Goal: Communication & Community: Answer question/provide support

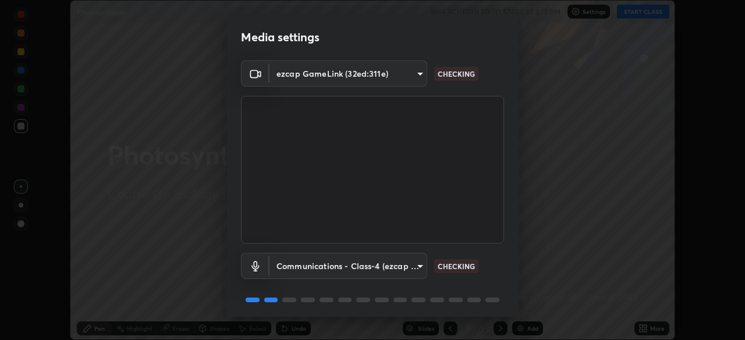
scroll to position [41, 0]
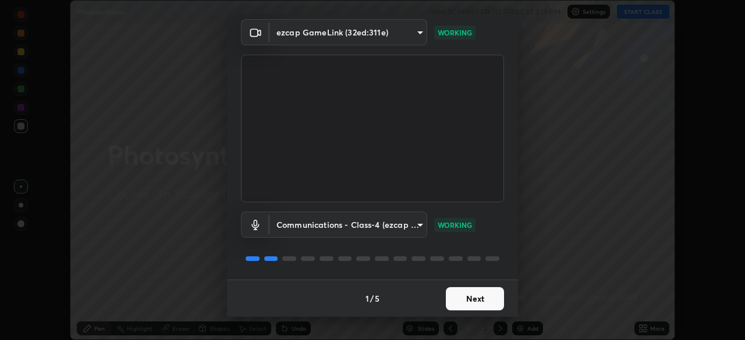
click at [454, 303] on button "Next" at bounding box center [475, 299] width 58 height 23
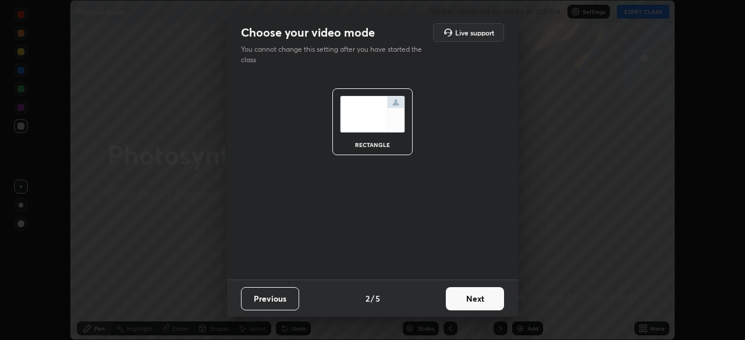
click at [456, 301] on button "Next" at bounding box center [475, 299] width 58 height 23
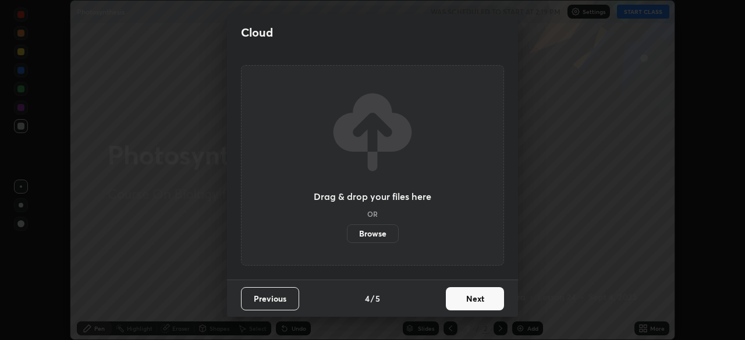
click at [457, 306] on button "Next" at bounding box center [475, 299] width 58 height 23
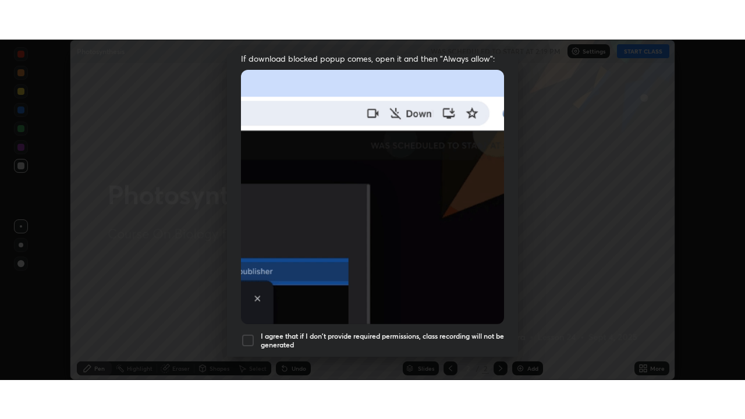
scroll to position [279, 0]
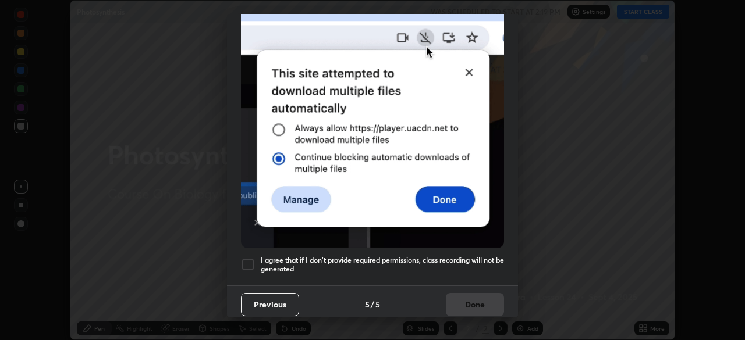
click at [252, 262] on div at bounding box center [248, 265] width 14 height 14
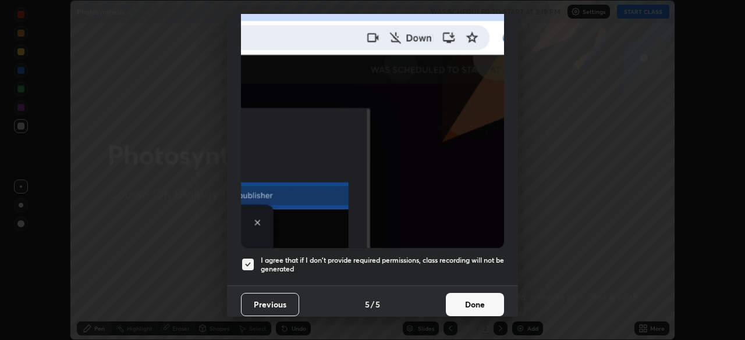
click at [485, 308] on button "Done" at bounding box center [475, 304] width 58 height 23
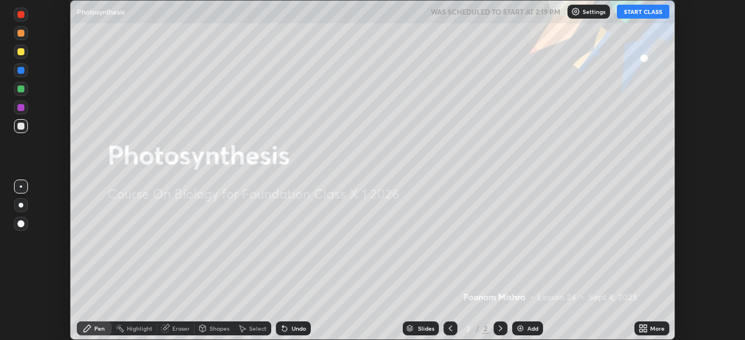
click at [528, 326] on div "Add" at bounding box center [532, 329] width 11 height 6
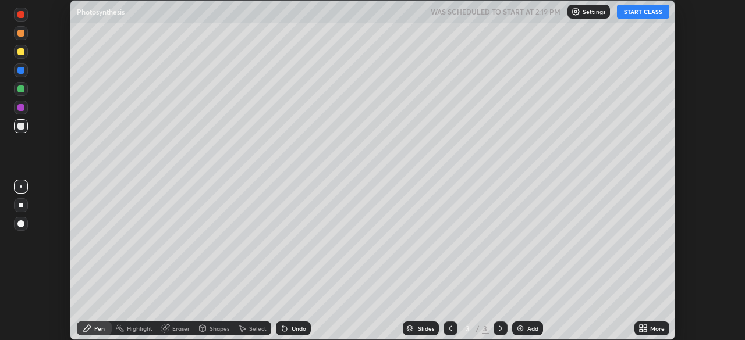
click at [527, 329] on div "Add" at bounding box center [532, 329] width 11 height 6
click at [641, 14] on button "START CLASS" at bounding box center [643, 12] width 52 height 14
click at [527, 328] on div "Add" at bounding box center [532, 329] width 11 height 6
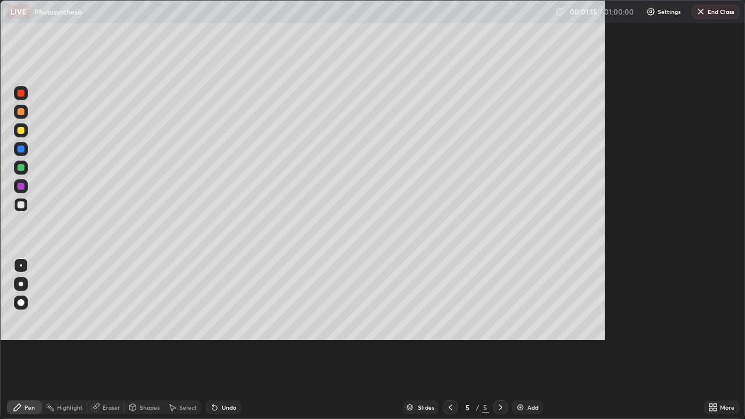
scroll to position [419, 745]
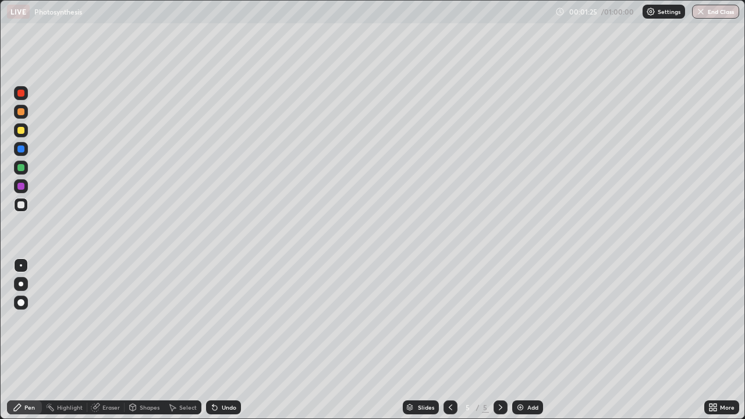
click at [148, 340] on div "Shapes" at bounding box center [150, 408] width 20 height 6
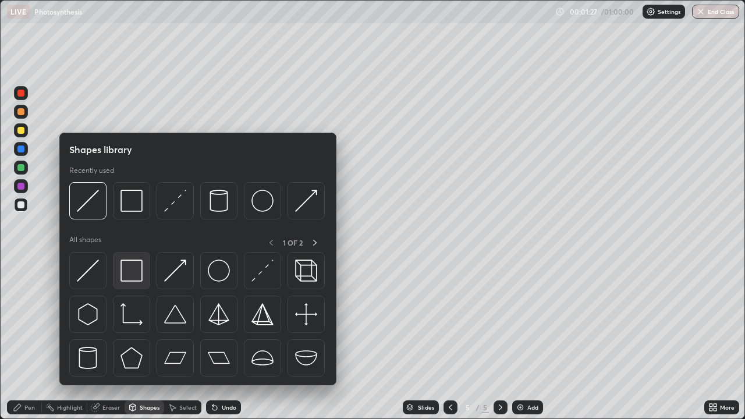
click at [137, 282] on img at bounding box center [131, 271] width 22 height 22
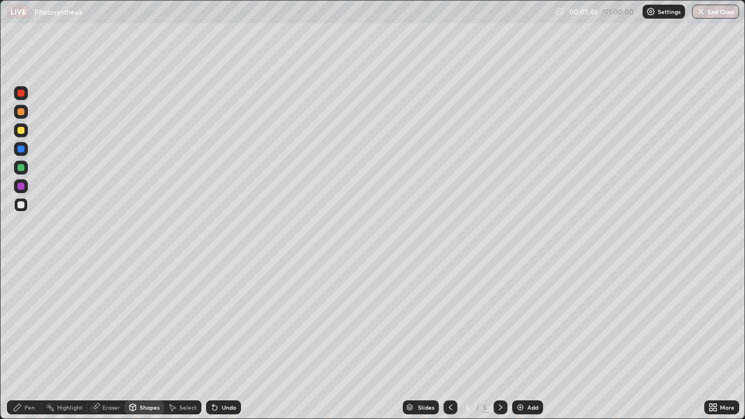
click at [142, 340] on div "Shapes" at bounding box center [150, 408] width 20 height 6
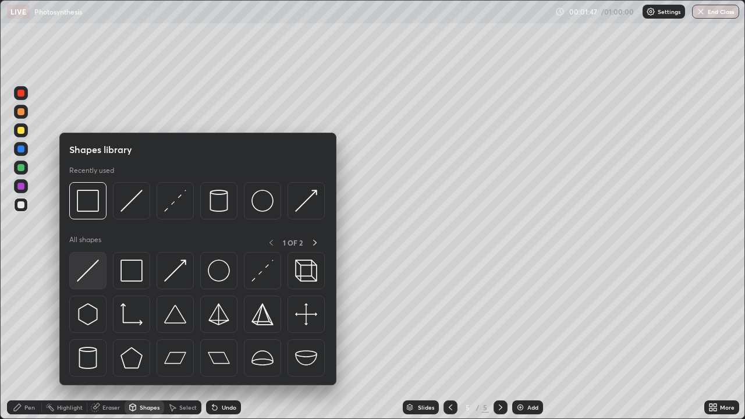
click at [97, 278] on img at bounding box center [88, 271] width 22 height 22
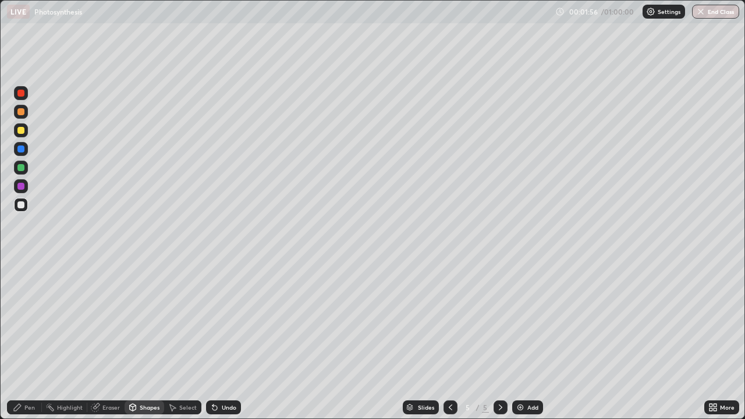
click at [34, 340] on div "Pen" at bounding box center [29, 408] width 10 height 6
click at [24, 134] on div at bounding box center [21, 130] width 14 height 14
click at [17, 205] on div at bounding box center [20, 204] width 7 height 7
click at [226, 340] on div "Undo" at bounding box center [229, 408] width 15 height 6
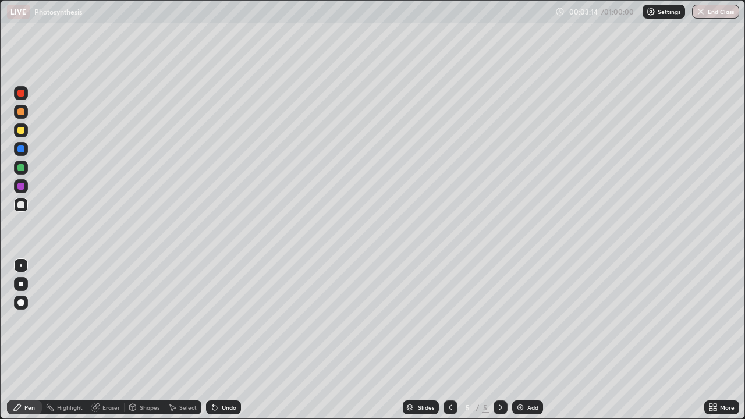
click at [101, 340] on div "Eraser" at bounding box center [105, 407] width 37 height 14
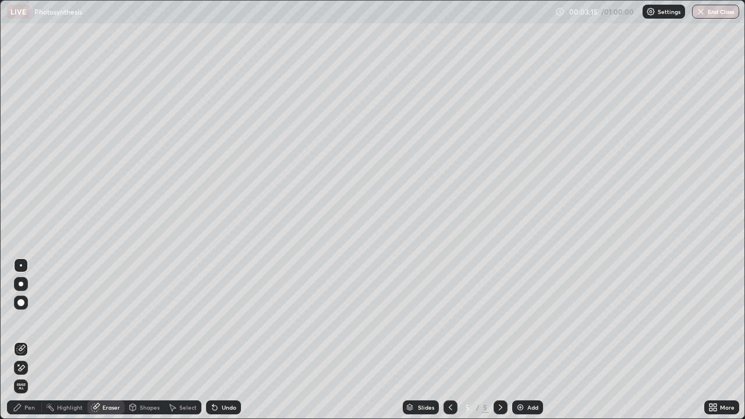
click at [23, 340] on icon at bounding box center [20, 368] width 9 height 10
click at [23, 340] on div "Pen" at bounding box center [24, 407] width 35 height 14
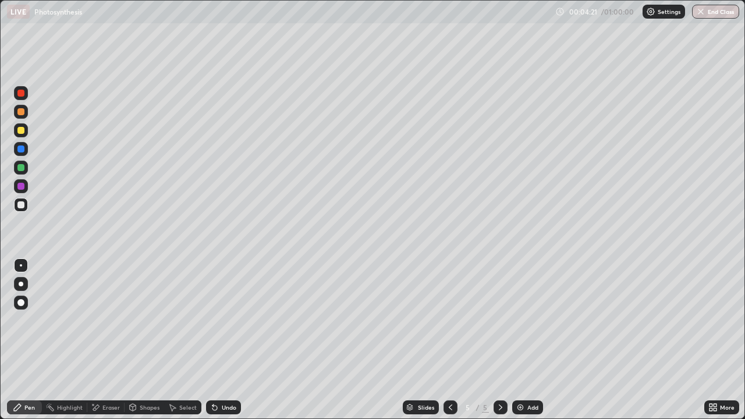
click at [144, 340] on div "Shapes" at bounding box center [150, 408] width 20 height 6
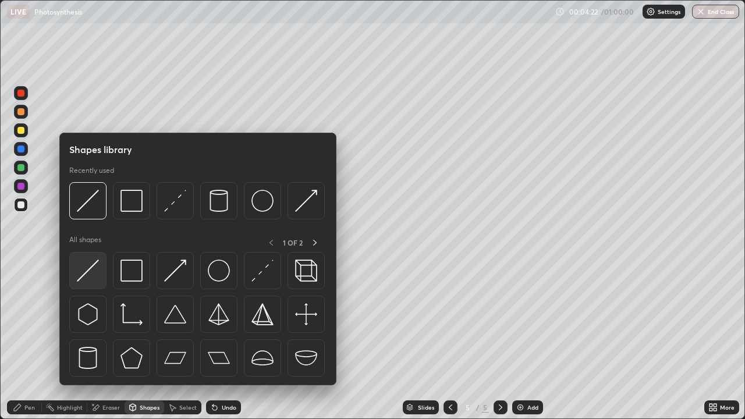
click at [97, 282] on div at bounding box center [87, 270] width 37 height 37
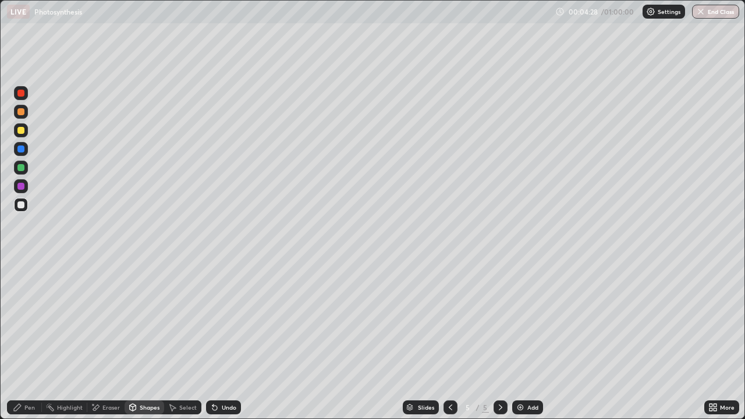
click at [34, 340] on div "Pen" at bounding box center [29, 408] width 10 height 6
click at [235, 340] on div "Undo" at bounding box center [229, 408] width 15 height 6
click at [229, 340] on div "Undo" at bounding box center [223, 407] width 35 height 14
click at [228, 340] on div "Undo" at bounding box center [229, 408] width 15 height 6
click at [232, 340] on div "Undo" at bounding box center [229, 408] width 15 height 6
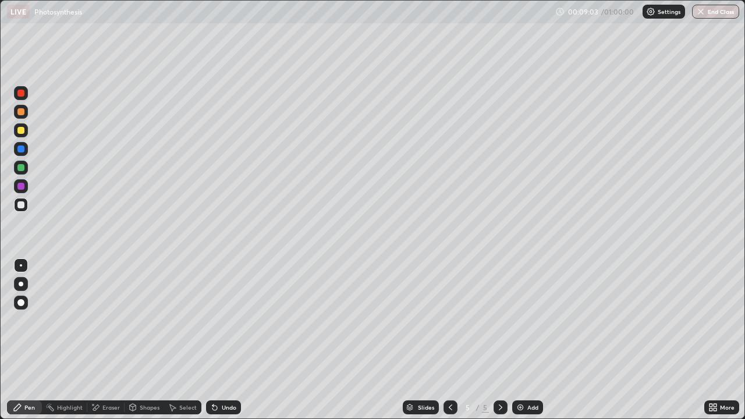
click at [65, 340] on div "Highlight" at bounding box center [64, 407] width 45 height 14
click at [230, 340] on div "Undo" at bounding box center [229, 408] width 15 height 6
click at [26, 340] on div "Pen" at bounding box center [29, 408] width 10 height 6
click at [229, 340] on div "Undo" at bounding box center [229, 408] width 15 height 6
click at [225, 340] on div "Undo" at bounding box center [229, 408] width 15 height 6
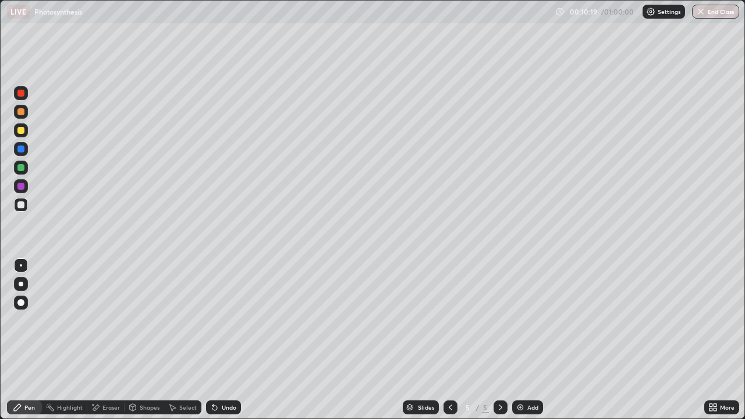
click at [226, 340] on div "Undo" at bounding box center [229, 408] width 15 height 6
click at [466, 340] on div "5" at bounding box center [468, 407] width 12 height 7
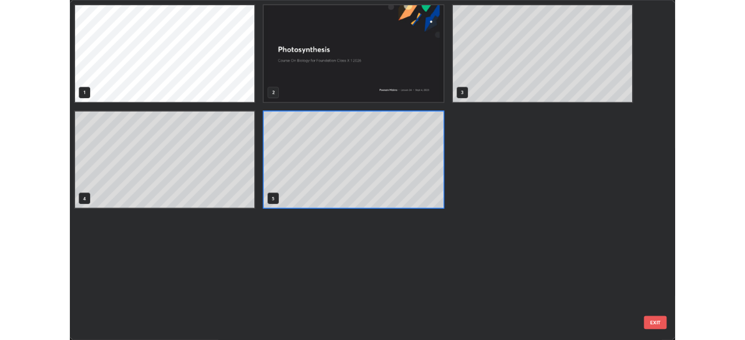
scroll to position [414, 738]
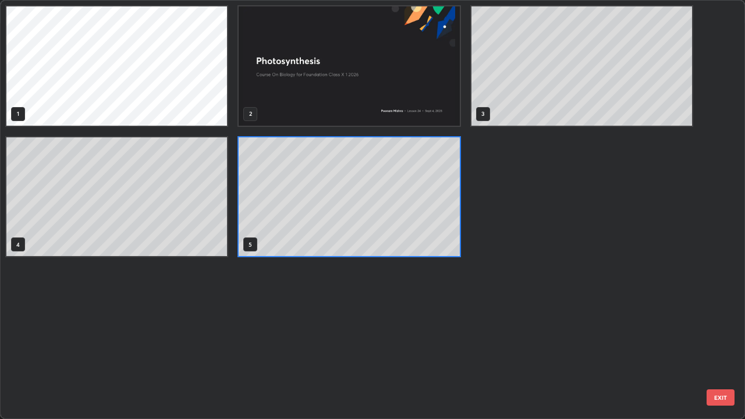
click at [467, 340] on div "1 2 3 4 5" at bounding box center [362, 210] width 723 height 418
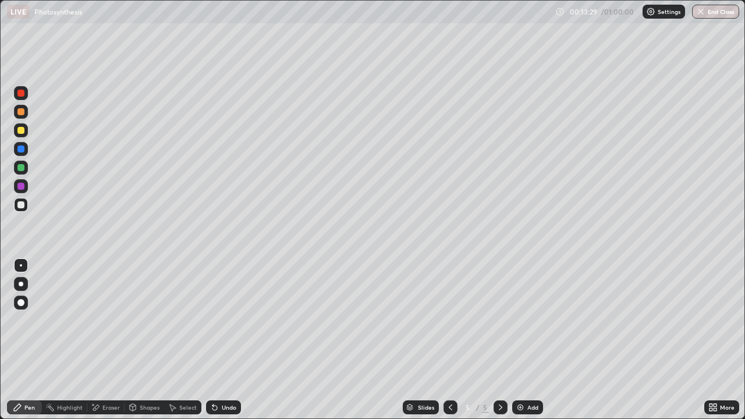
click at [581, 340] on div "Slides 5 / 5 Add" at bounding box center [472, 407] width 463 height 23
click at [715, 340] on icon at bounding box center [715, 409] width 3 height 3
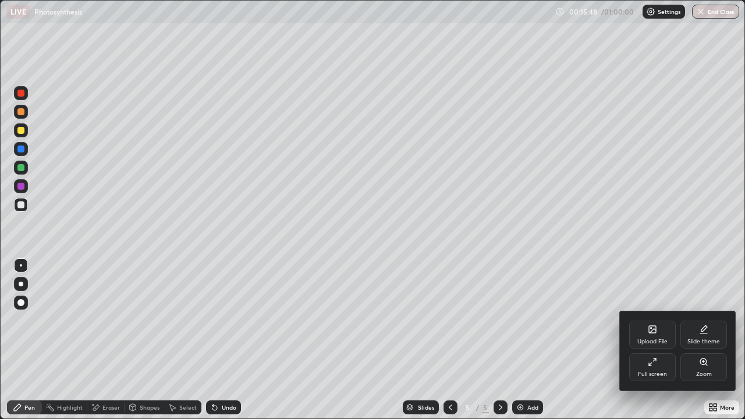
click at [652, 335] on div "Upload File" at bounding box center [652, 335] width 47 height 28
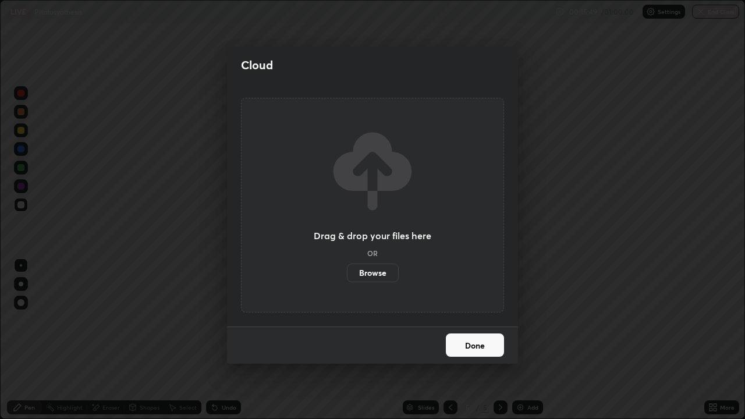
click at [381, 274] on label "Browse" at bounding box center [373, 273] width 52 height 19
click at [347, 274] on input "Browse" at bounding box center [347, 273] width 0 height 19
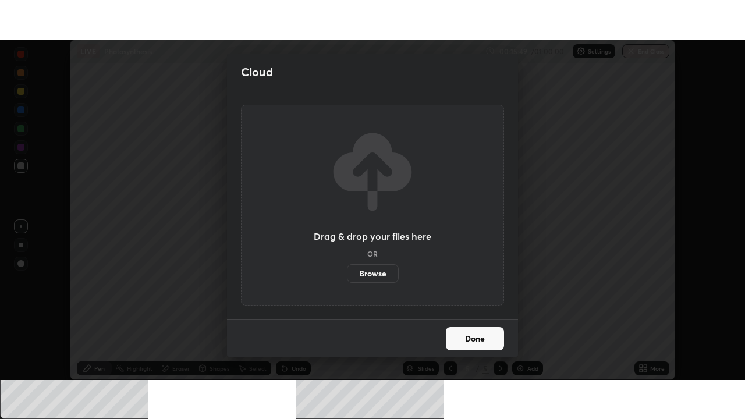
scroll to position [57861, 57457]
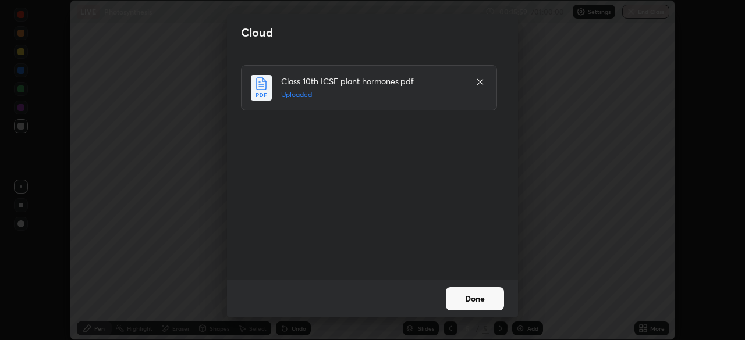
click at [467, 307] on button "Done" at bounding box center [475, 299] width 58 height 23
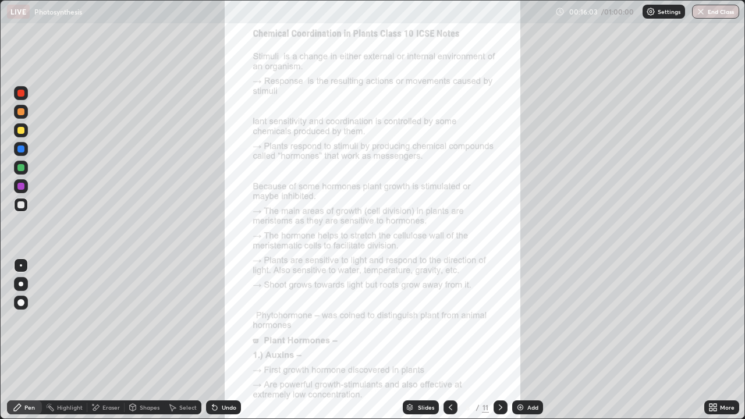
scroll to position [419, 745]
click at [76, 340] on div "Highlight" at bounding box center [64, 407] width 45 height 14
click at [24, 129] on div at bounding box center [20, 130] width 7 height 7
click at [26, 340] on div "Pen" at bounding box center [24, 407] width 35 height 14
click at [72, 340] on div "Highlight" at bounding box center [64, 407] width 45 height 14
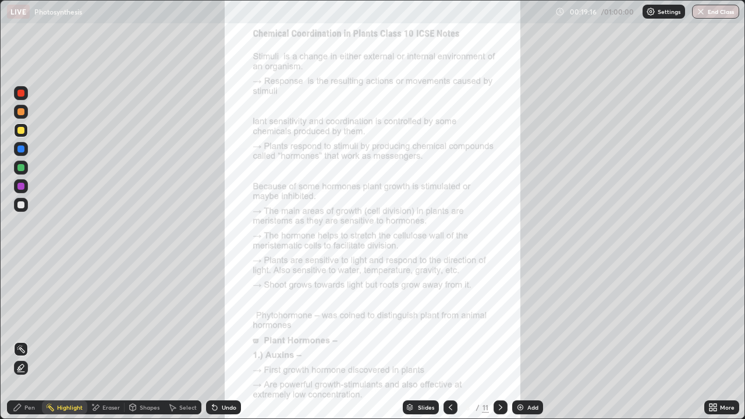
click at [27, 340] on div "Pen" at bounding box center [29, 408] width 10 height 6
click at [75, 340] on div "Highlight" at bounding box center [70, 408] width 26 height 6
click at [26, 134] on div at bounding box center [21, 130] width 14 height 14
click at [31, 340] on div "Pen" at bounding box center [29, 408] width 10 height 6
click at [24, 187] on div at bounding box center [20, 186] width 7 height 7
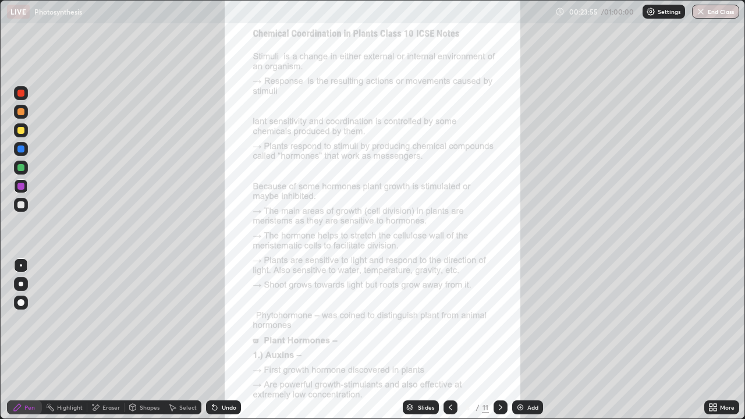
click at [500, 340] on icon at bounding box center [500, 407] width 9 height 9
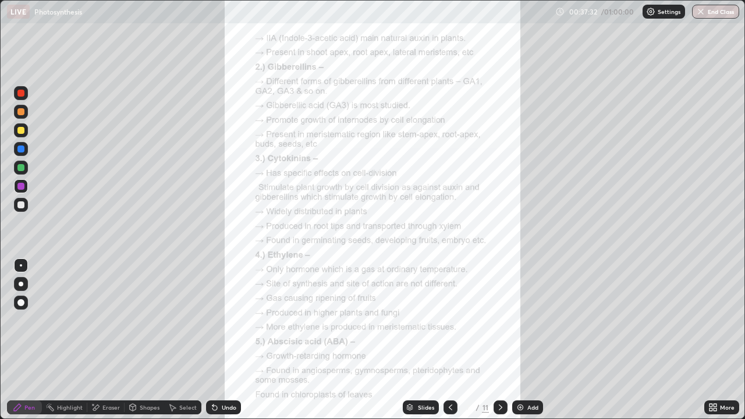
click at [22, 170] on div at bounding box center [20, 167] width 7 height 7
click at [501, 340] on icon at bounding box center [500, 407] width 9 height 9
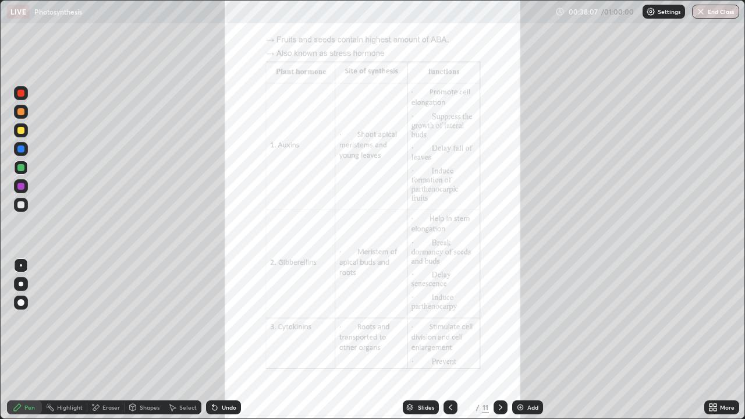
click at [449, 340] on icon at bounding box center [450, 407] width 9 height 9
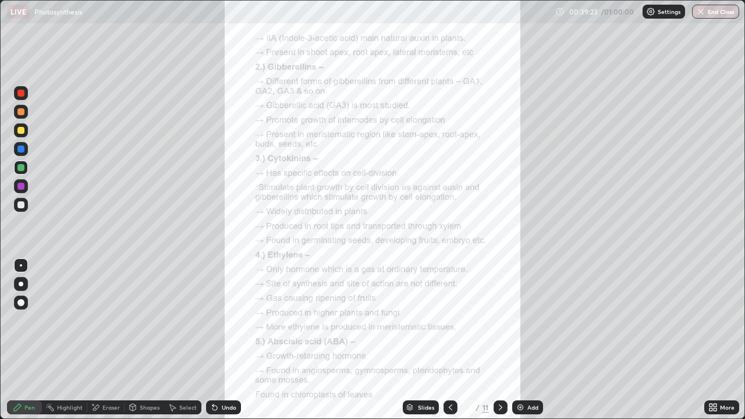
click at [530, 340] on div "Add" at bounding box center [532, 408] width 11 height 6
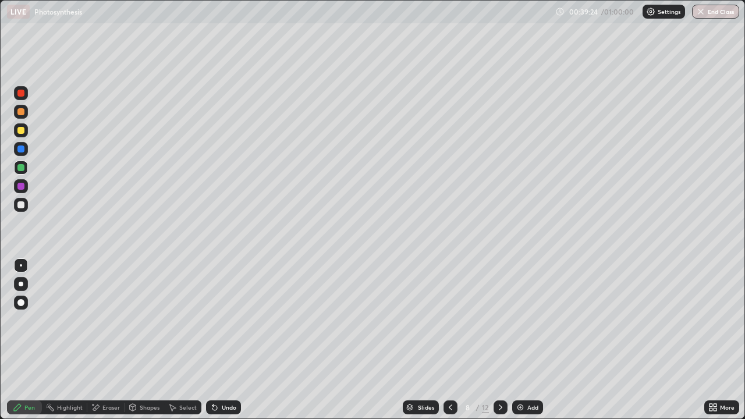
click at [454, 340] on div at bounding box center [450, 407] width 14 height 14
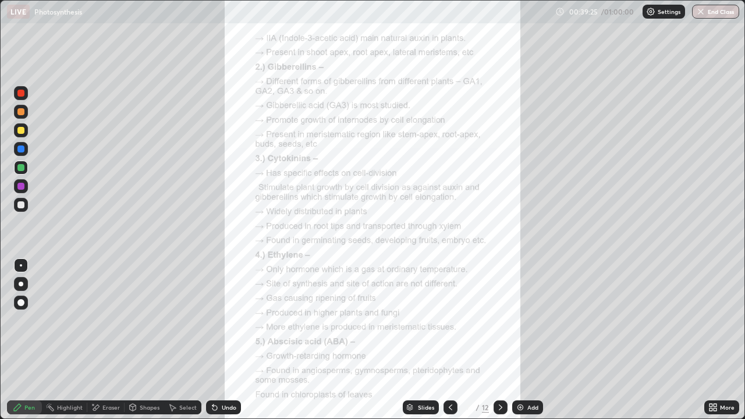
click at [425, 340] on div "Slides" at bounding box center [426, 408] width 16 height 6
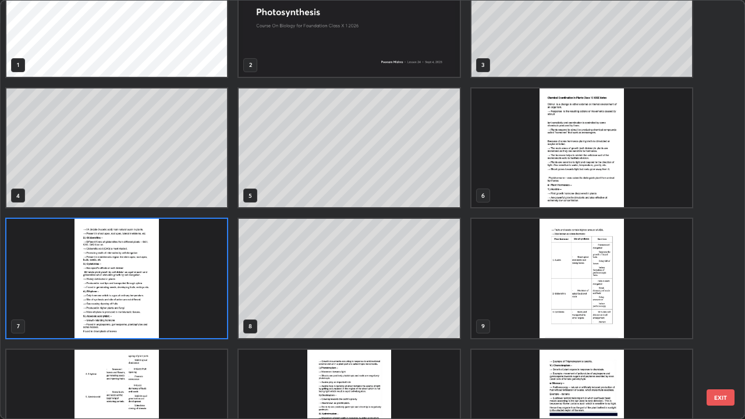
scroll to position [70, 0]
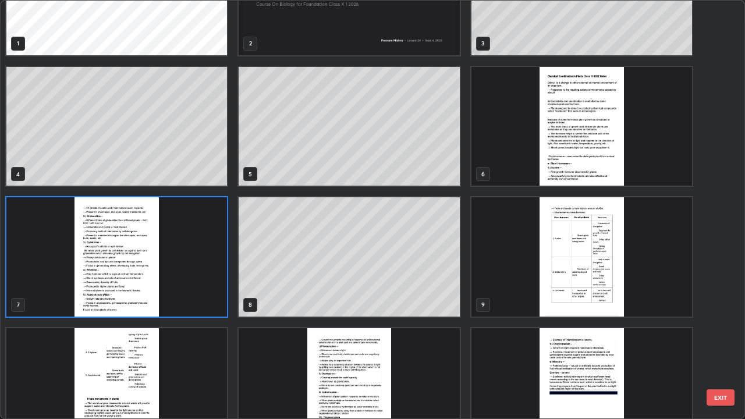
click at [573, 265] on img "grid" at bounding box center [581, 256] width 221 height 119
click at [576, 263] on img "grid" at bounding box center [581, 256] width 221 height 119
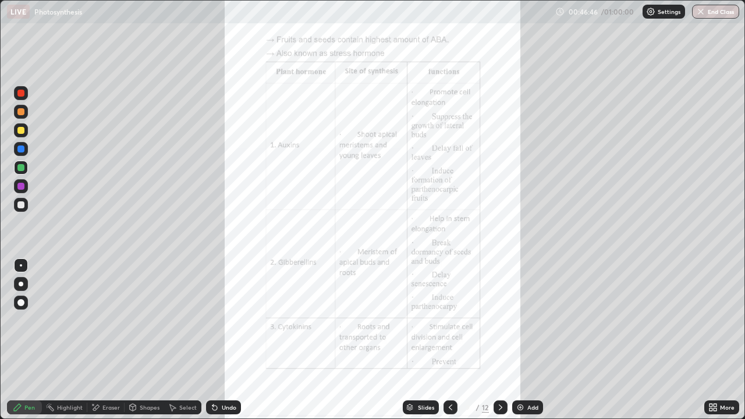
click at [27, 133] on div at bounding box center [21, 130] width 14 height 14
click at [24, 185] on div at bounding box center [20, 186] width 7 height 7
click at [499, 340] on icon at bounding box center [500, 407] width 9 height 9
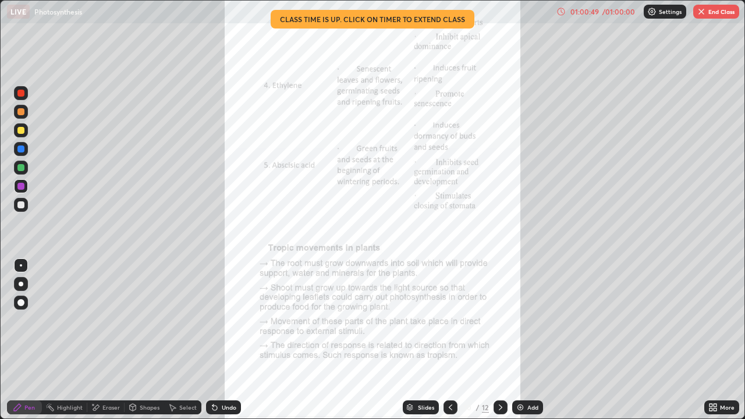
click at [620, 13] on div "/ 01:00:00" at bounding box center [619, 11] width 36 height 7
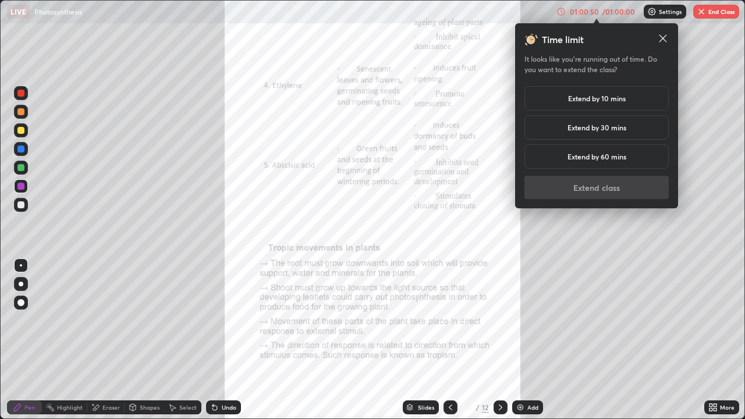
click at [632, 108] on div "Extend by 10 mins" at bounding box center [596, 98] width 144 height 24
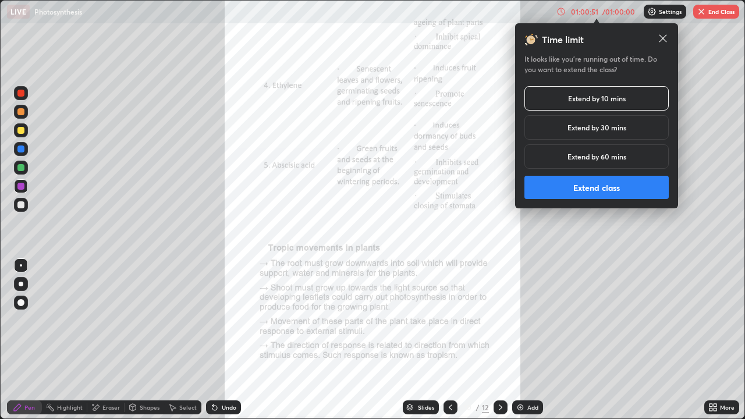
click at [587, 190] on button "Extend class" at bounding box center [596, 187] width 144 height 23
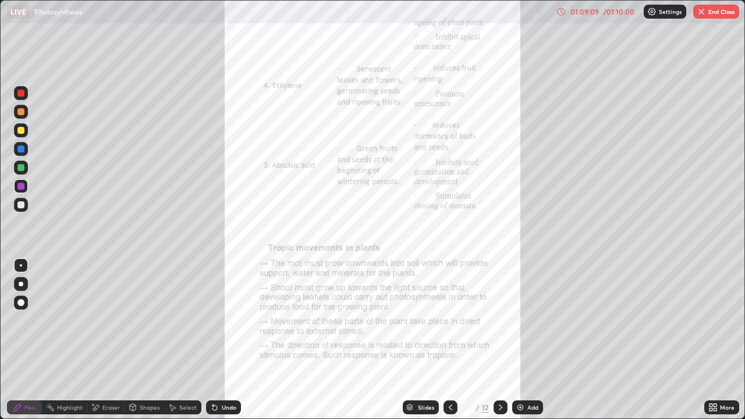
click at [498, 340] on icon at bounding box center [500, 407] width 9 height 9
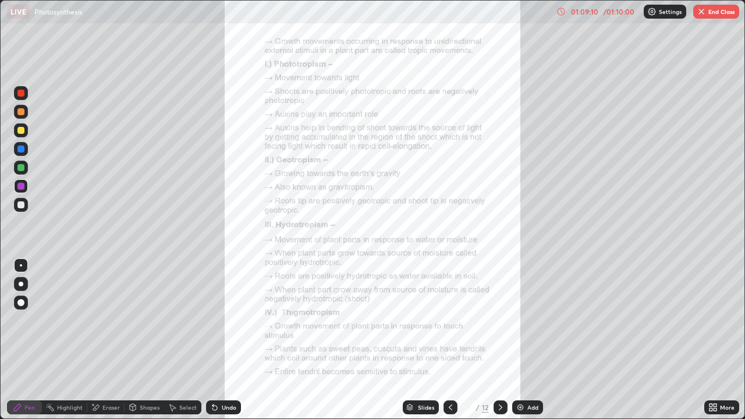
click at [501, 340] on div at bounding box center [501, 407] width 14 height 14
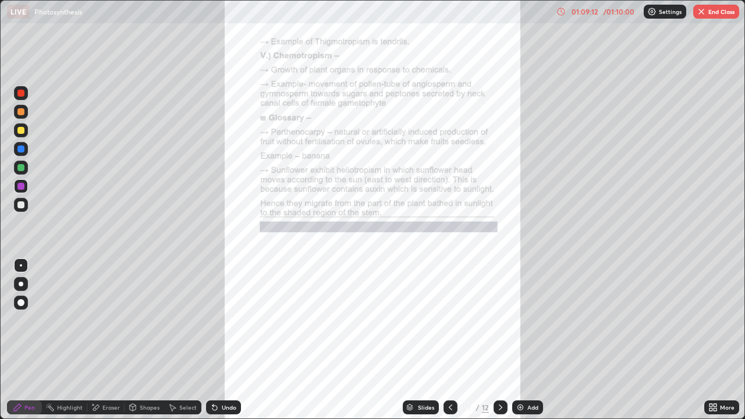
click at [449, 340] on icon at bounding box center [450, 407] width 9 height 9
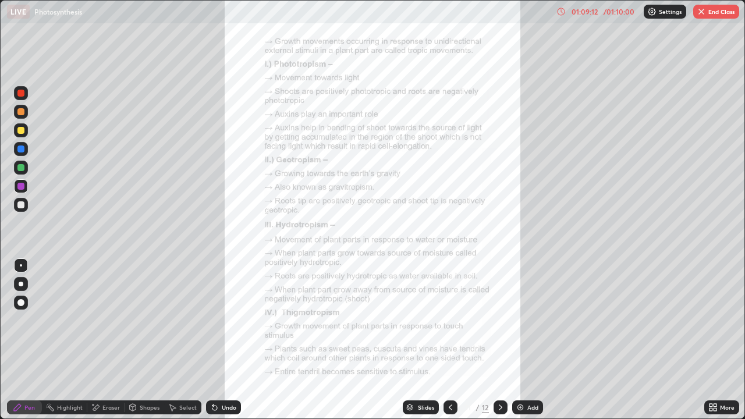
click at [449, 340] on icon at bounding box center [450, 407] width 9 height 9
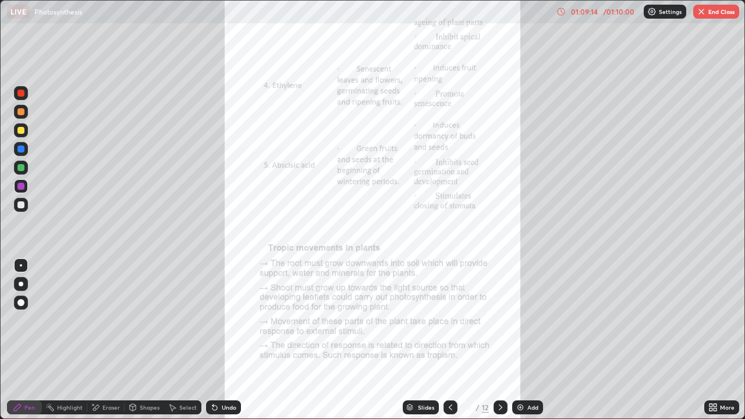
click at [500, 340] on icon at bounding box center [500, 407] width 9 height 9
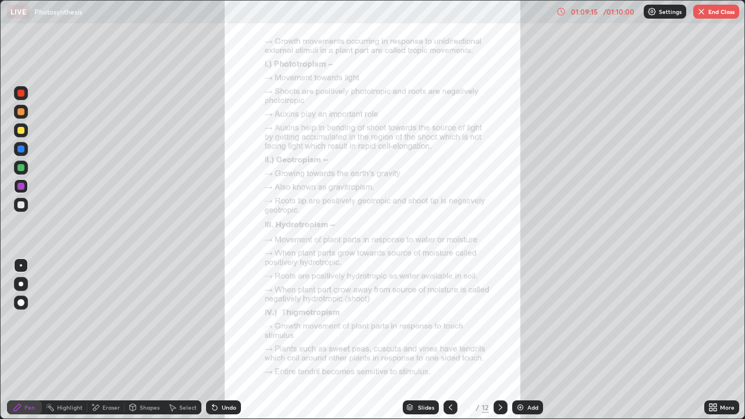
click at [498, 340] on div at bounding box center [501, 407] width 14 height 14
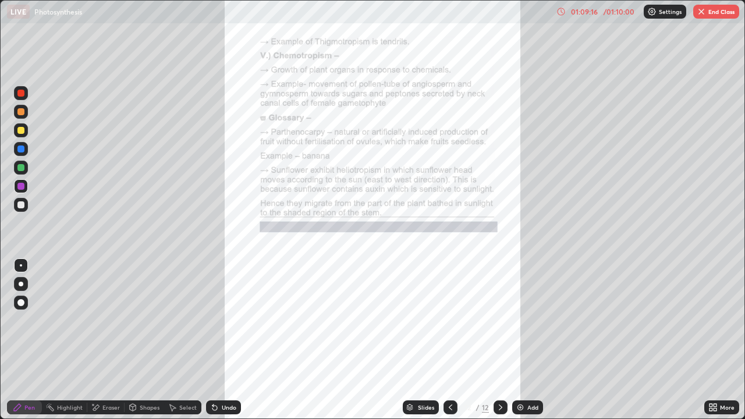
click at [499, 340] on div at bounding box center [501, 407] width 14 height 14
click at [449, 340] on icon at bounding box center [450, 407] width 9 height 9
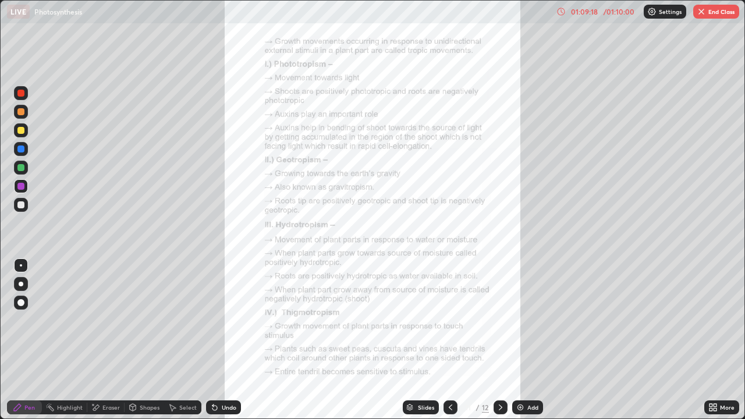
click at [450, 340] on icon at bounding box center [450, 407] width 9 height 9
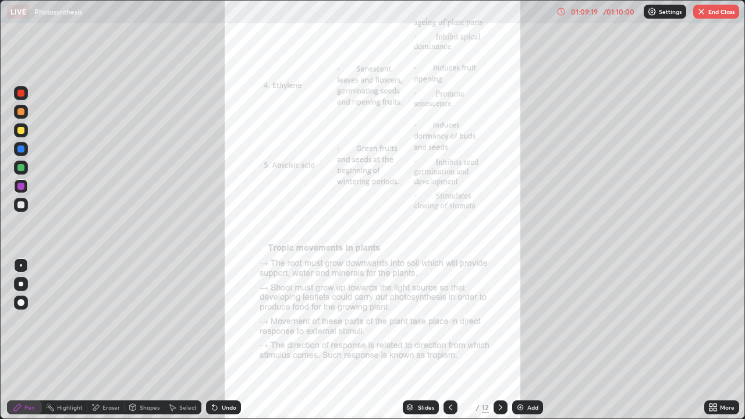
click at [504, 340] on icon at bounding box center [500, 407] width 9 height 9
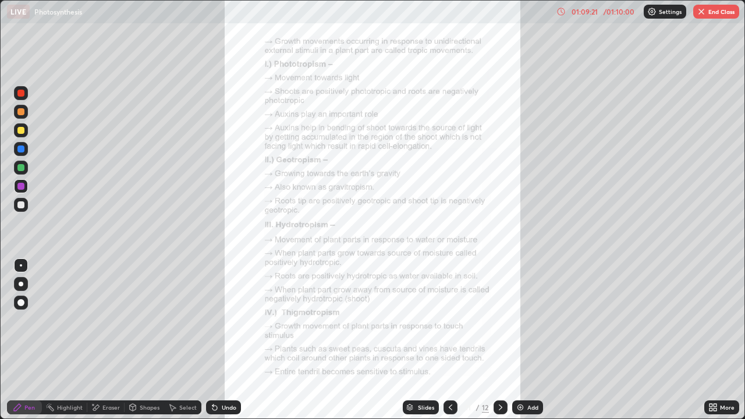
click at [449, 340] on icon at bounding box center [450, 407] width 9 height 9
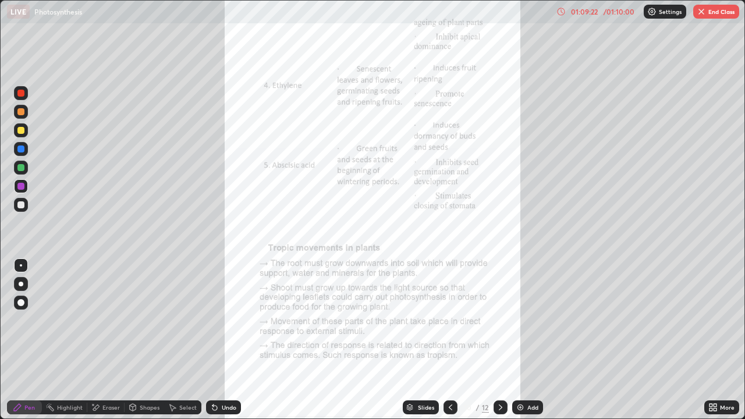
click at [499, 340] on icon at bounding box center [500, 407] width 9 height 9
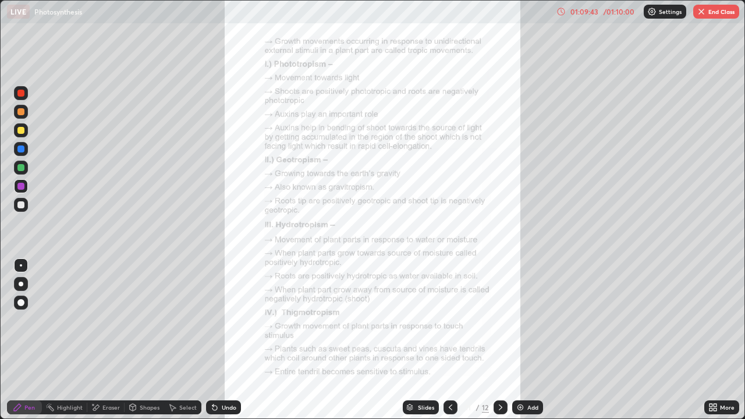
click at [501, 340] on icon at bounding box center [500, 407] width 9 height 9
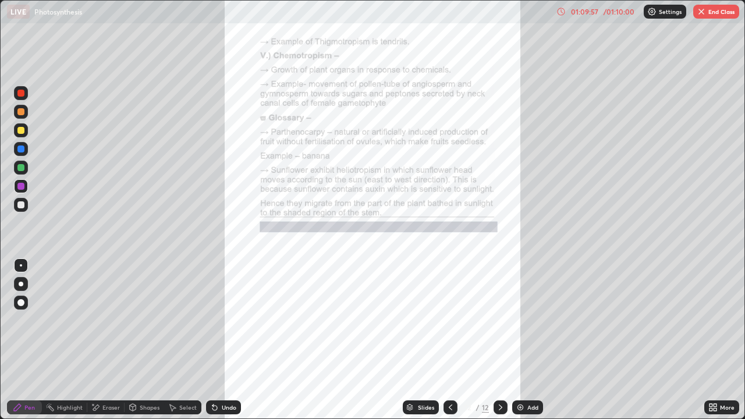
click at [711, 16] on button "End Class" at bounding box center [716, 12] width 46 height 14
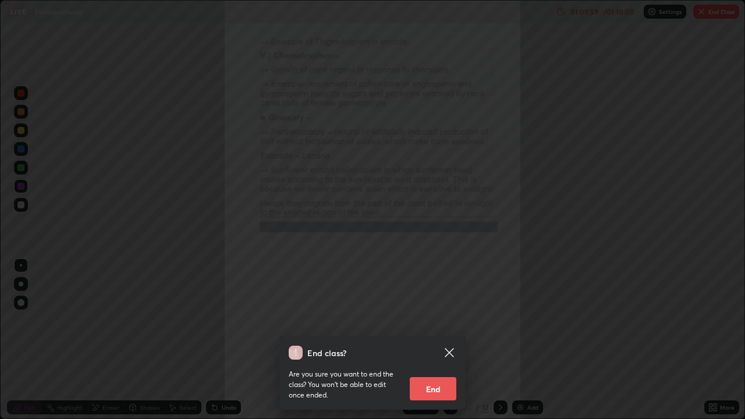
click at [446, 340] on button "End" at bounding box center [433, 388] width 47 height 23
